Goal: Information Seeking & Learning: Learn about a topic

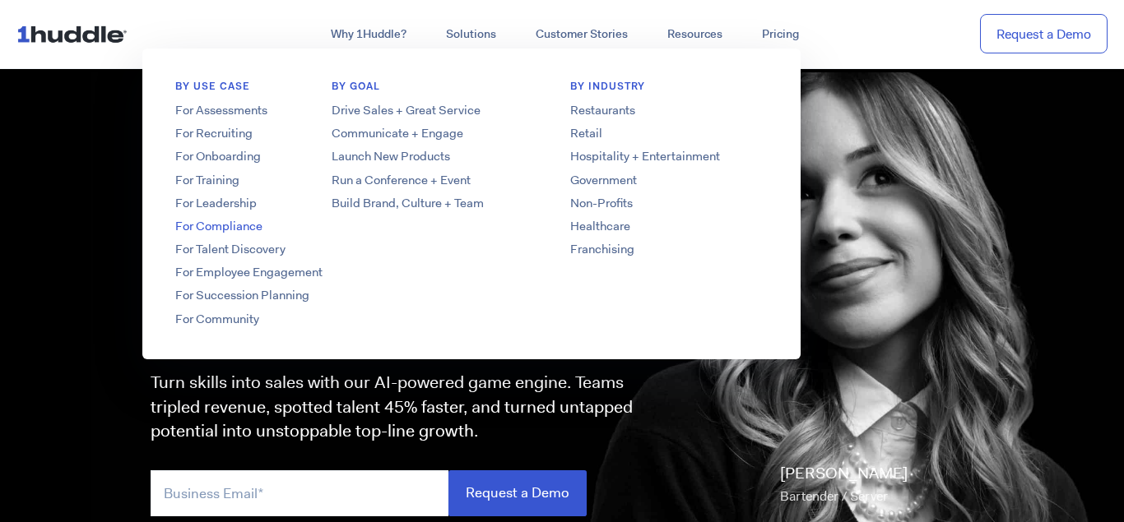
click at [243, 226] on link "For Compliance" at bounding box center [273, 226] width 263 height 17
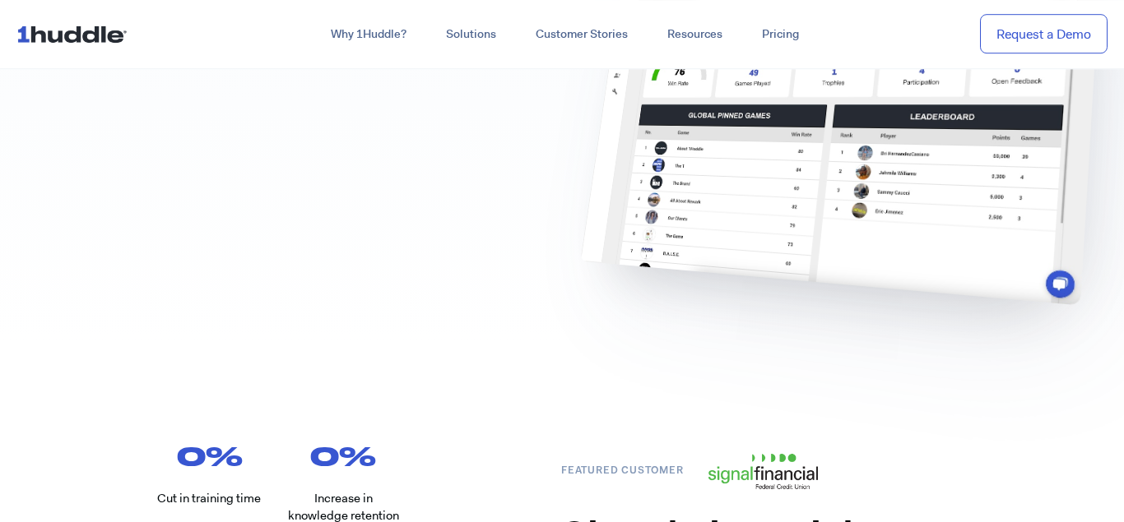
scroll to position [3525, 0]
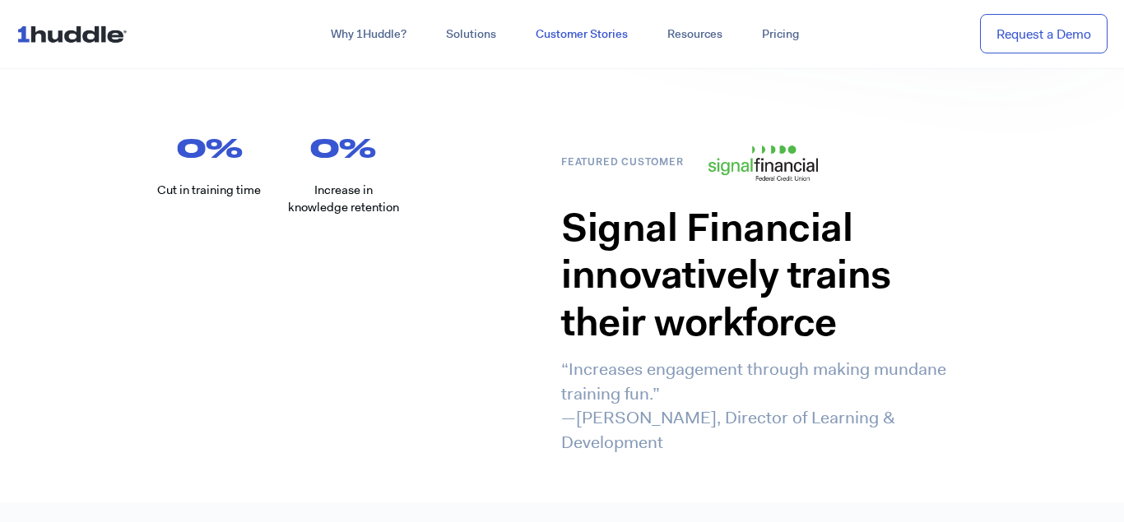
click at [546, 42] on link "Customer Stories" at bounding box center [582, 35] width 132 height 30
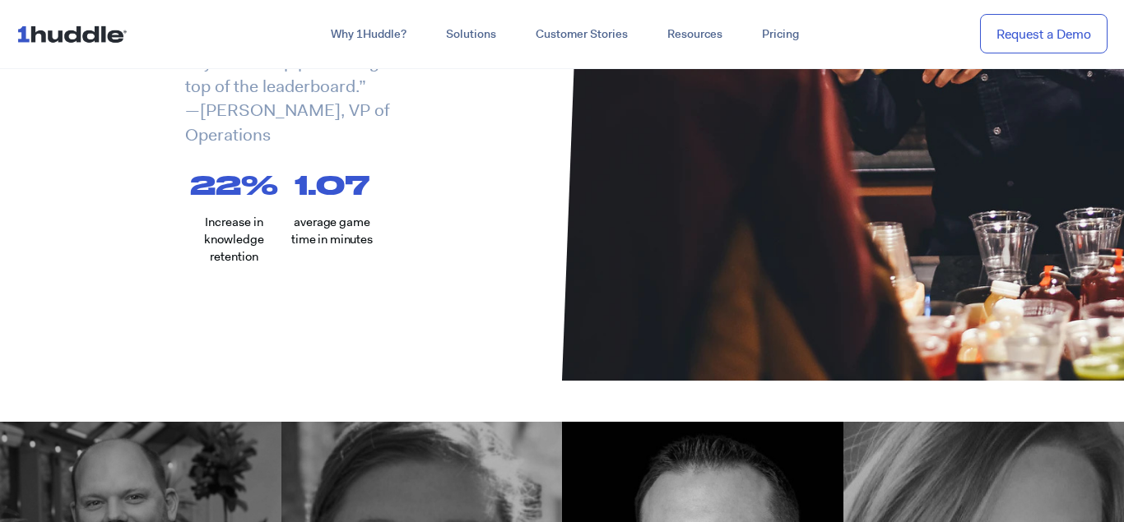
scroll to position [839, 0]
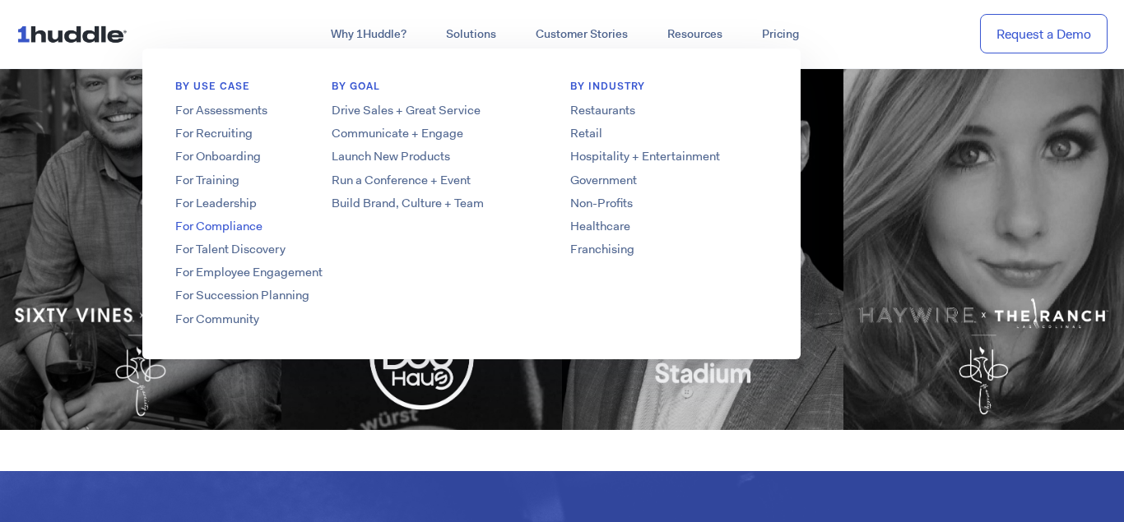
click at [250, 228] on link "For Compliance" at bounding box center [273, 226] width 263 height 17
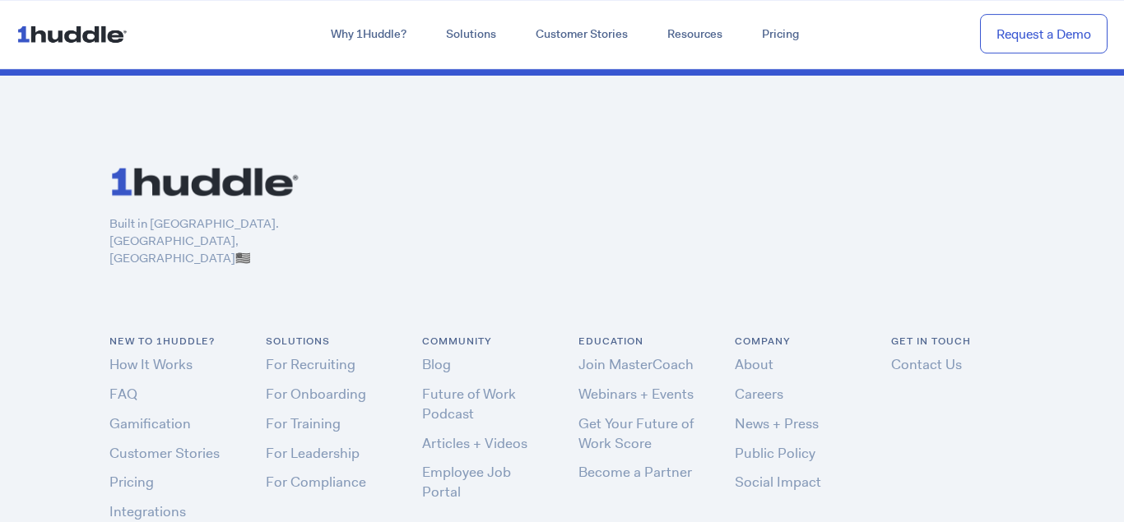
scroll to position [5036, 0]
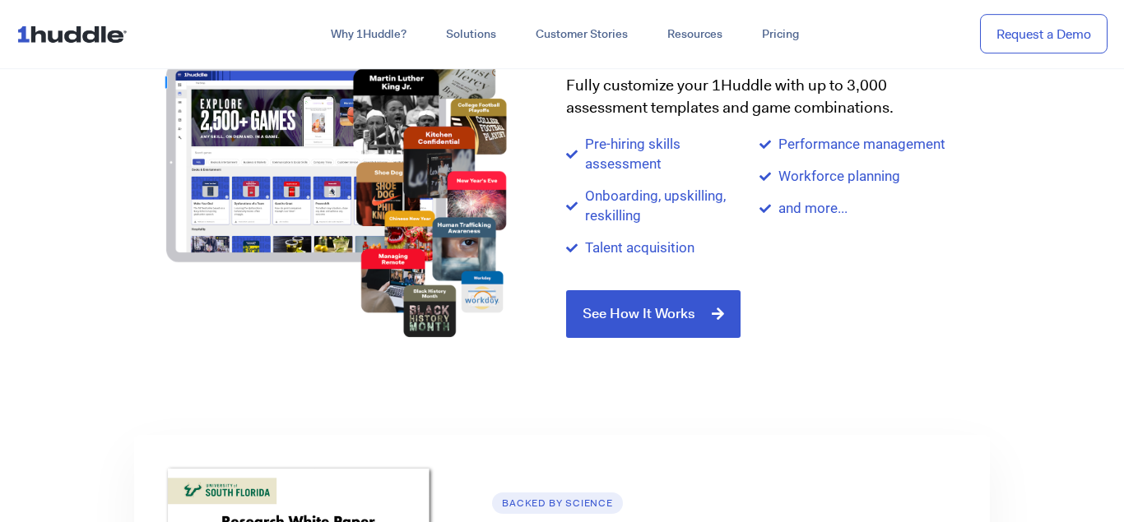
scroll to position [2182, 0]
